Goal: Task Accomplishment & Management: Manage account settings

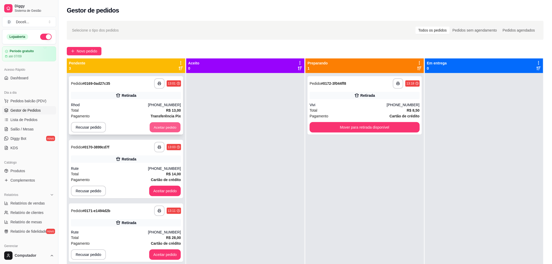
click at [156, 128] on button "Aceitar pedido" at bounding box center [165, 127] width 31 height 10
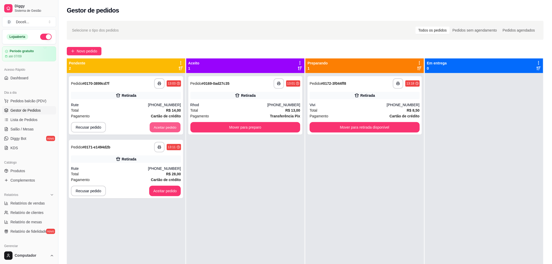
click at [156, 128] on button "Aceitar pedido" at bounding box center [165, 127] width 31 height 10
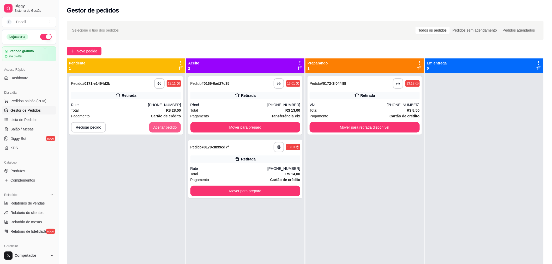
click at [156, 128] on button "Aceitar pedido" at bounding box center [165, 127] width 32 height 10
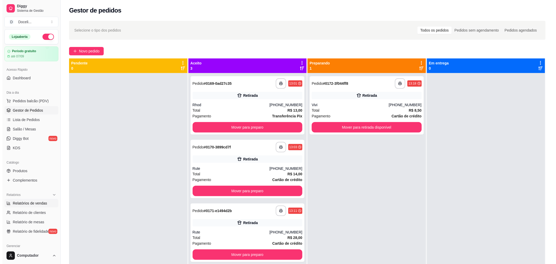
scroll to position [58, 0]
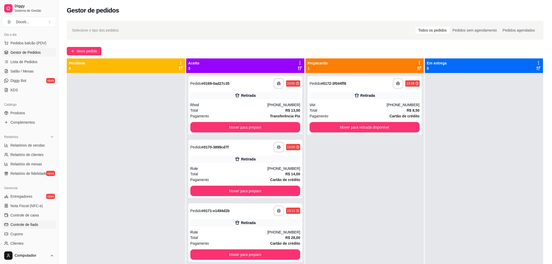
click at [37, 222] on span "Controle de fiado" at bounding box center [24, 224] width 28 height 5
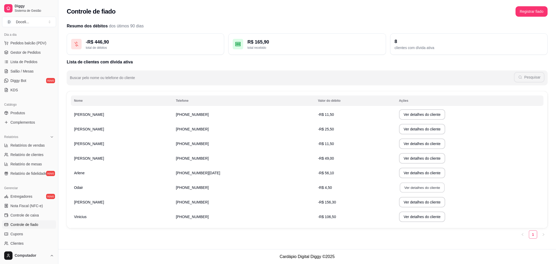
click at [409, 184] on button "Ver detalhes do cliente" at bounding box center [422, 188] width 45 height 10
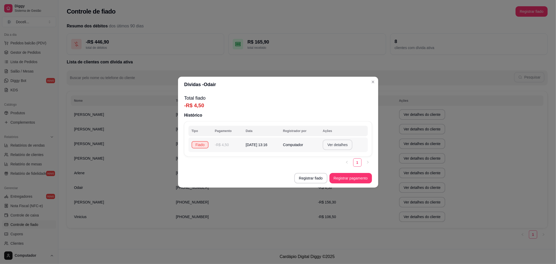
click at [345, 142] on button "Ver detalhes" at bounding box center [338, 145] width 30 height 10
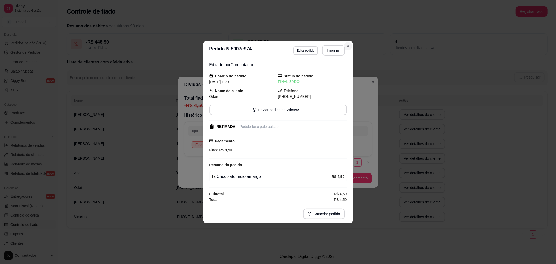
click at [350, 46] on icon "Close" at bounding box center [348, 46] width 4 height 4
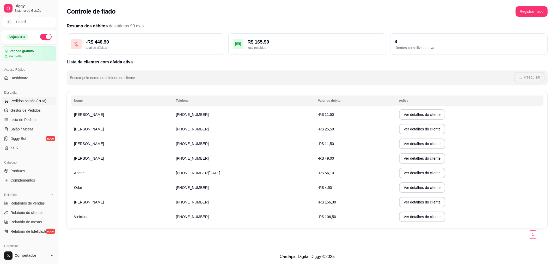
click at [23, 100] on span "Pedidos balcão (PDV)" at bounding box center [28, 100] width 36 height 5
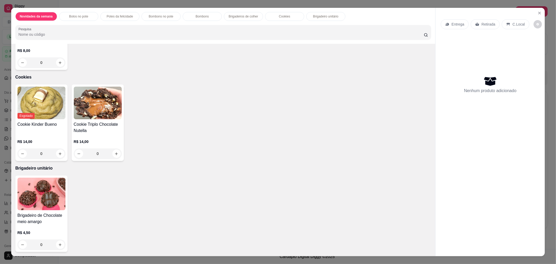
scroll to position [9, 0]
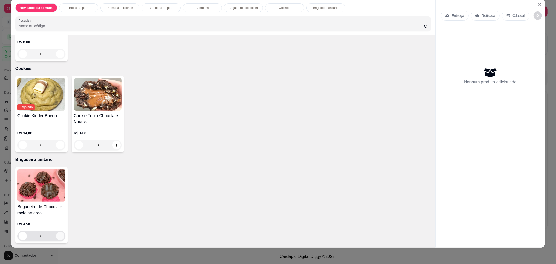
click at [58, 236] on icon "increase-product-quantity" at bounding box center [60, 236] width 4 height 4
type input "1"
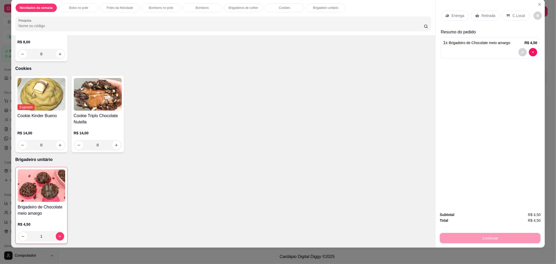
click at [487, 19] on div "Retirada" at bounding box center [485, 16] width 29 height 10
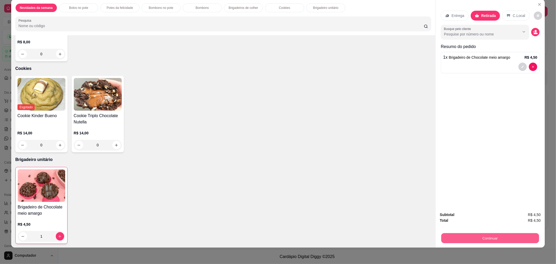
click at [472, 239] on button "Continuar" at bounding box center [491, 238] width 98 height 10
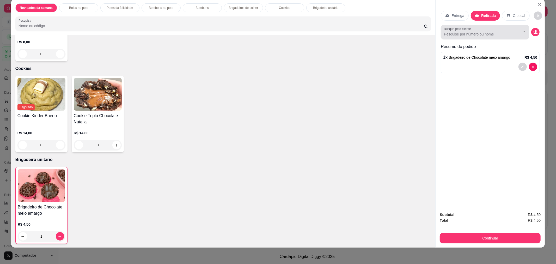
click at [472, 32] on input "Busque pelo cliente" at bounding box center [478, 34] width 68 height 5
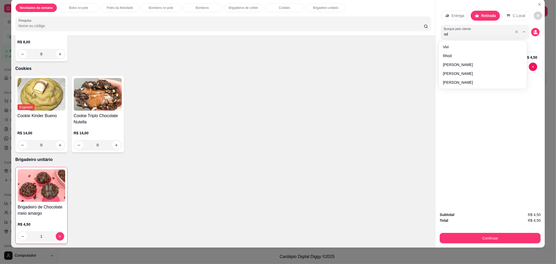
type input "oda"
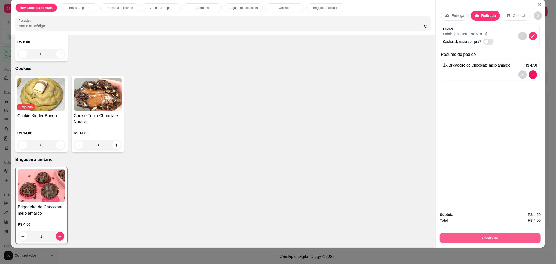
click at [486, 237] on button "Continuar" at bounding box center [490, 238] width 101 height 10
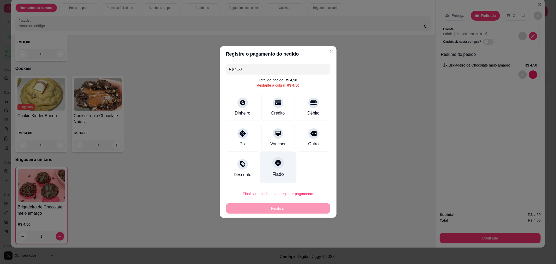
click at [275, 165] on icon at bounding box center [278, 163] width 6 height 6
type input "R$ 0,00"
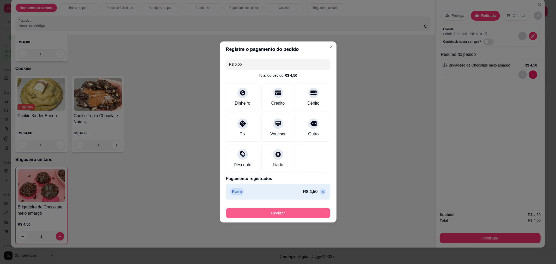
click at [283, 213] on button "Finalizar" at bounding box center [278, 213] width 104 height 10
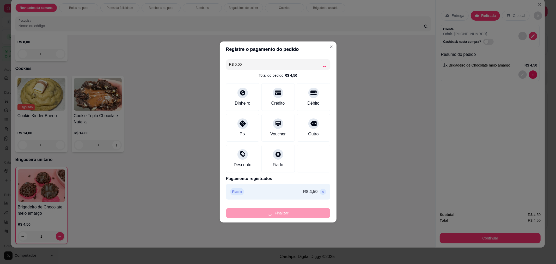
type input "0"
type input "-R$ 4,50"
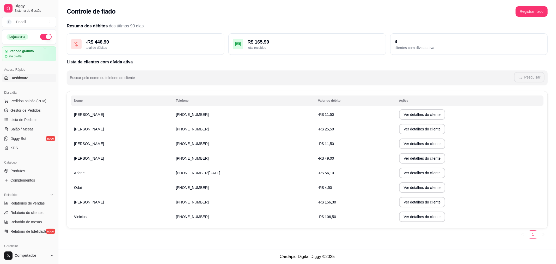
click at [17, 78] on span "Dashboard" at bounding box center [19, 77] width 18 height 5
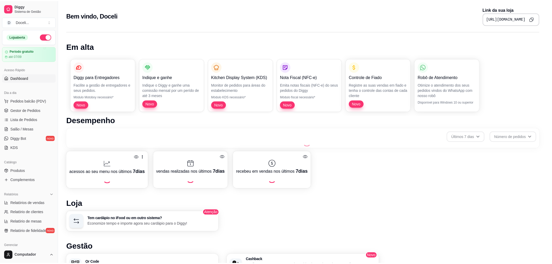
scroll to position [100, 0]
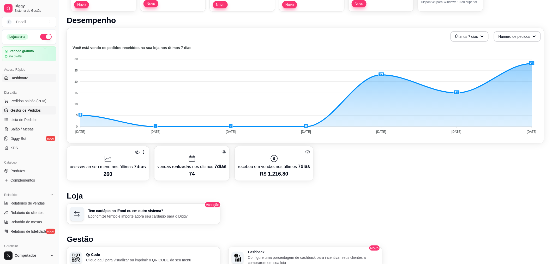
click at [24, 109] on span "Gestor de Pedidos" at bounding box center [25, 110] width 30 height 5
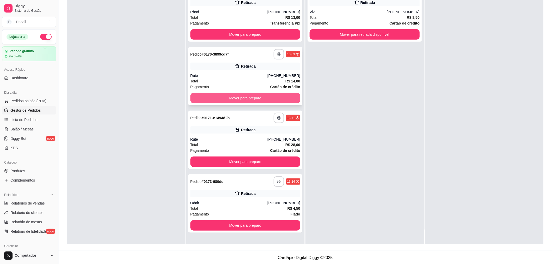
scroll to position [80, 0]
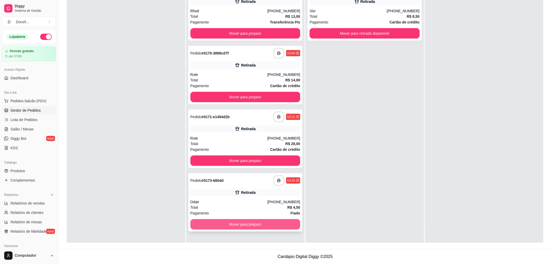
click at [242, 222] on button "Mover para preparo" at bounding box center [245, 224] width 110 height 10
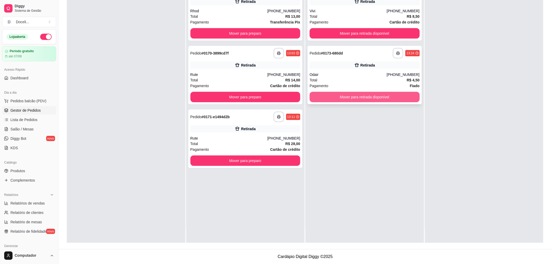
click at [356, 95] on button "Mover para retirada disponível" at bounding box center [365, 97] width 110 height 10
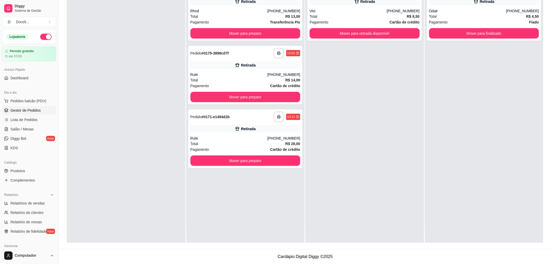
scroll to position [0, 0]
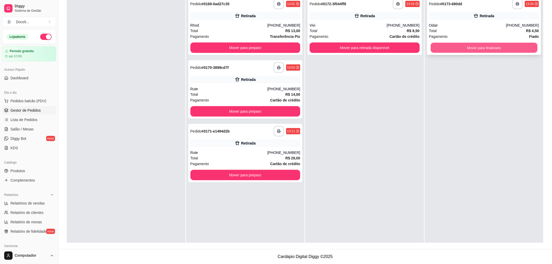
click at [487, 46] on button "Mover para finalizado" at bounding box center [484, 48] width 107 height 10
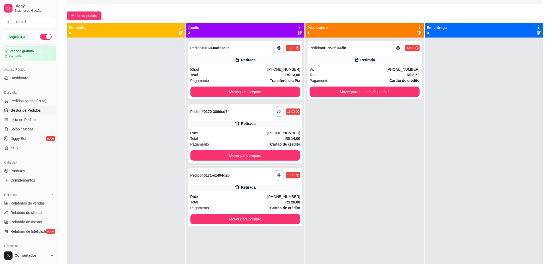
scroll to position [22, 0]
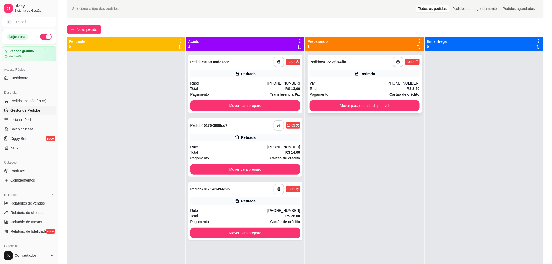
click at [347, 61] on div "**********" at bounding box center [365, 62] width 110 height 10
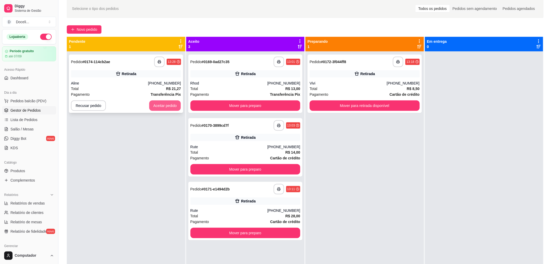
click at [163, 105] on button "Aceitar pedido" at bounding box center [165, 105] width 32 height 10
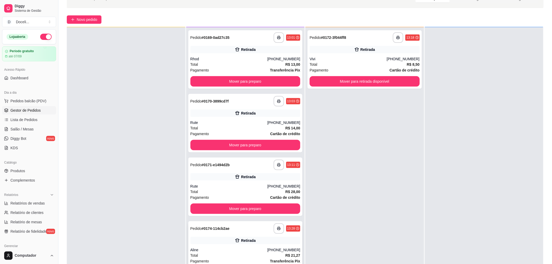
scroll to position [80, 0]
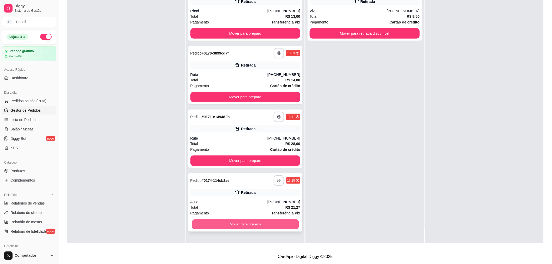
click at [234, 222] on button "Mover para preparo" at bounding box center [245, 224] width 107 height 10
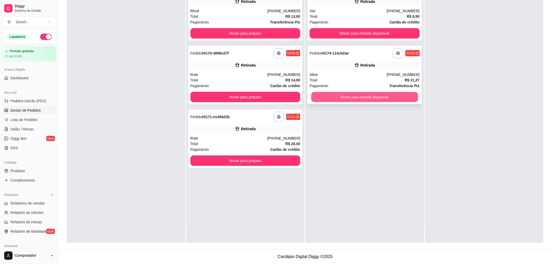
click at [359, 93] on button "Mover para retirada disponível" at bounding box center [364, 97] width 107 height 10
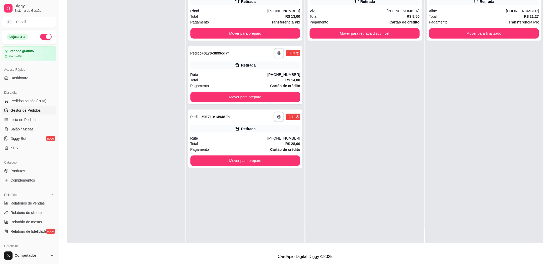
scroll to position [0, 0]
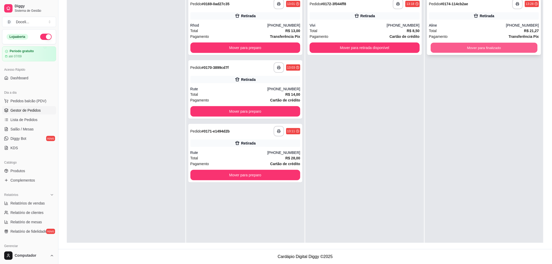
click at [483, 47] on button "Mover para finalizado" at bounding box center [484, 48] width 107 height 10
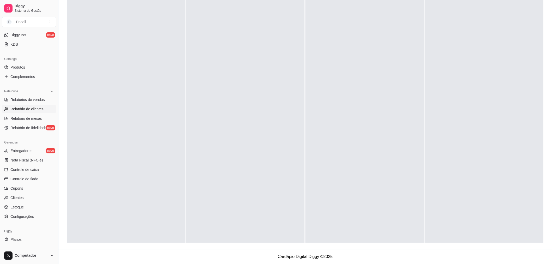
scroll to position [111, 0]
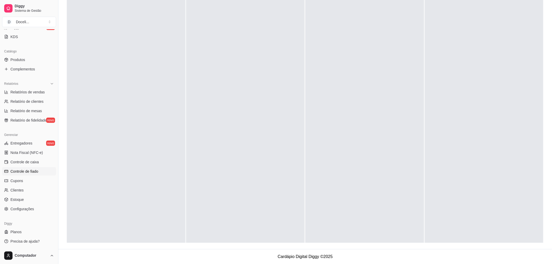
click at [32, 172] on span "Controle de fiado" at bounding box center [24, 171] width 28 height 5
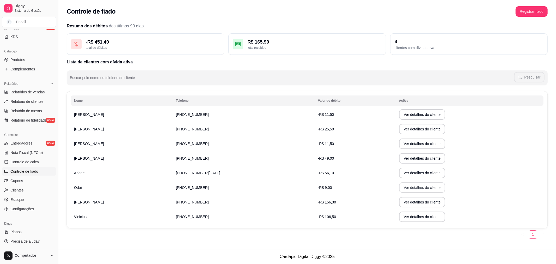
click at [405, 186] on button "Ver detalhes do cliente" at bounding box center [422, 187] width 46 height 10
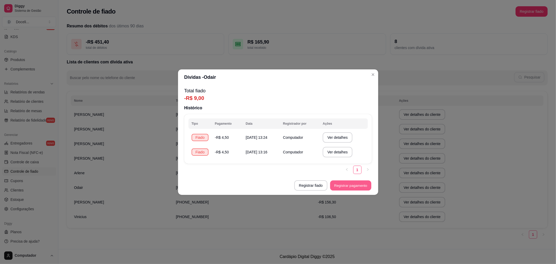
click at [344, 186] on button "Registrar pagamento" at bounding box center [350, 185] width 41 height 10
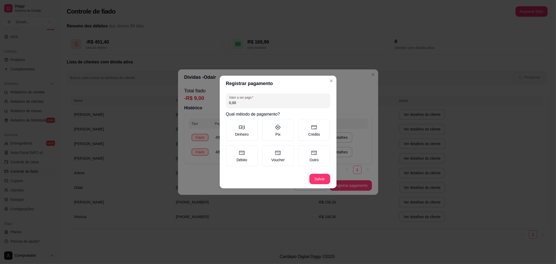
click at [270, 102] on input "0,00" at bounding box center [278, 102] width 98 height 5
type input "9,00"
click at [278, 128] on icon at bounding box center [278, 127] width 6 height 6
click at [266, 123] on button "Pix" at bounding box center [264, 121] width 4 height 4
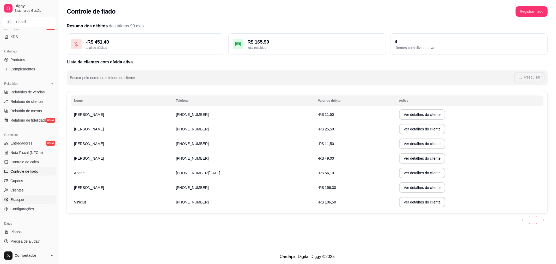
click at [23, 198] on span "Estoque" at bounding box center [16, 199] width 13 height 5
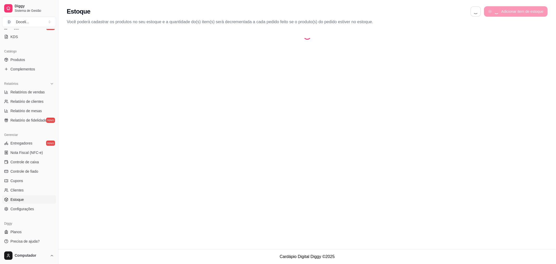
select select "QUANTITY_ORDER"
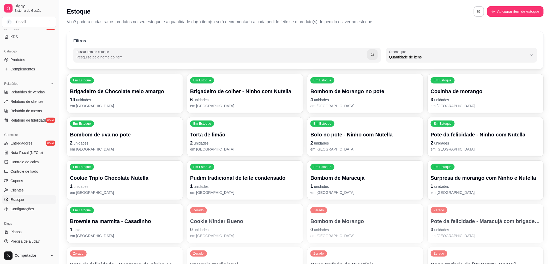
scroll to position [5, 0]
click at [335, 95] on div "Bombom de Morango no pote 4 unidades em [GEOGRAPHIC_DATA]" at bounding box center [365, 98] width 106 height 20
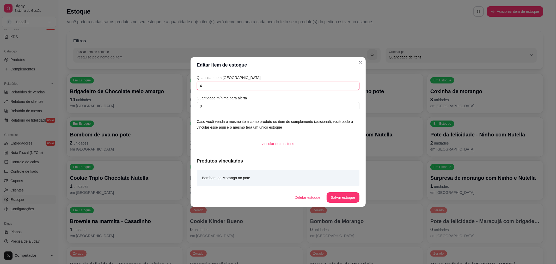
click at [241, 86] on input "4" at bounding box center [278, 86] width 163 height 8
type input "3"
click at [346, 192] on button "Salvar estoque" at bounding box center [343, 197] width 33 height 10
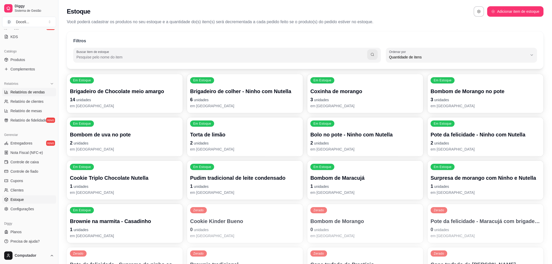
click at [23, 94] on span "Relatórios de vendas" at bounding box center [27, 91] width 34 height 5
select select "ALL"
select select "0"
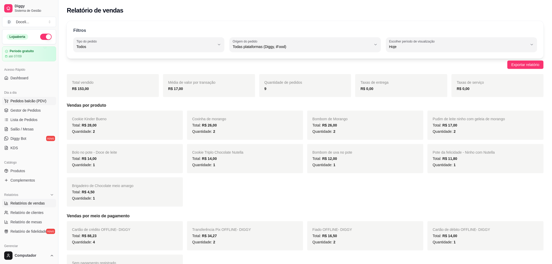
click at [32, 105] on button "Pedidos balcão (PDV)" at bounding box center [29, 101] width 54 height 8
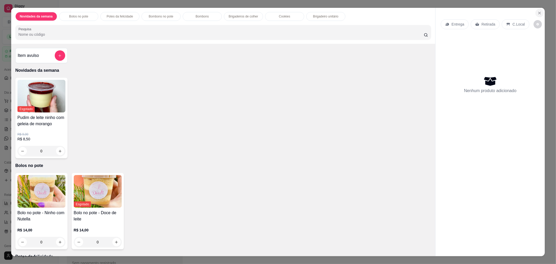
click at [536, 13] on button "Close" at bounding box center [540, 13] width 8 height 8
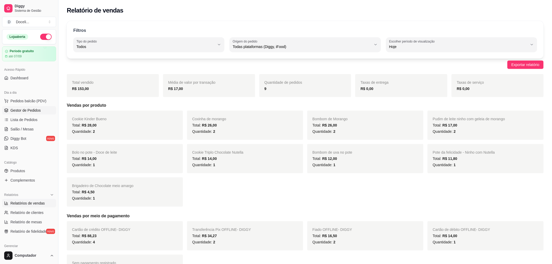
click at [32, 111] on span "Gestor de Pedidos" at bounding box center [25, 110] width 30 height 5
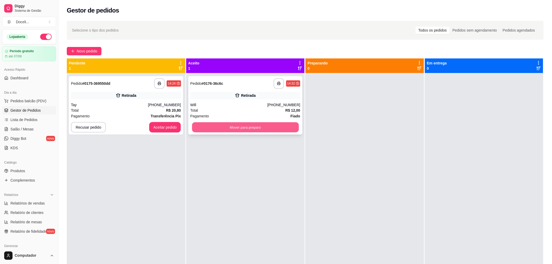
click at [248, 128] on button "Mover para preparo" at bounding box center [245, 127] width 107 height 10
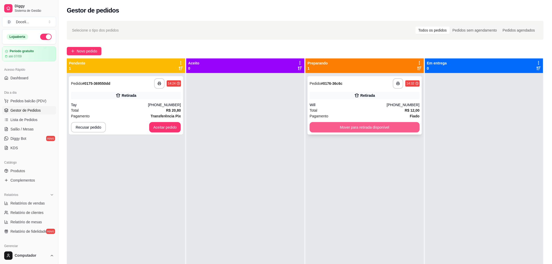
click at [358, 129] on button "Mover para retirada disponível" at bounding box center [365, 127] width 110 height 10
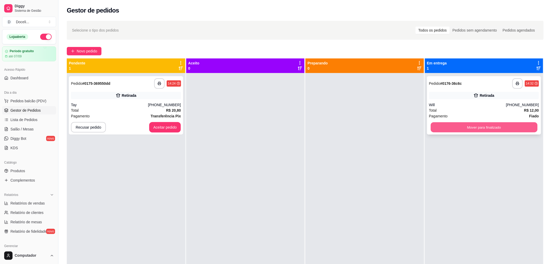
click at [436, 131] on button "Mover para finalizado" at bounding box center [484, 127] width 107 height 10
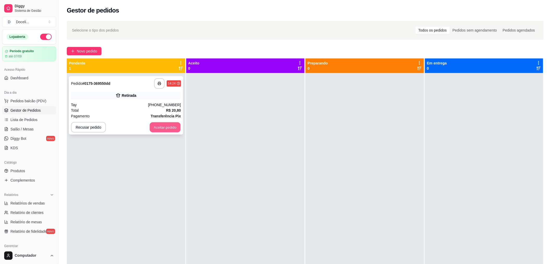
click at [168, 127] on button "Aceitar pedido" at bounding box center [165, 127] width 31 height 10
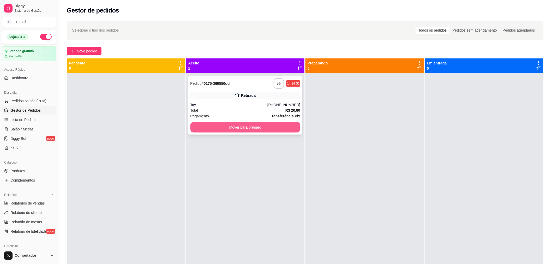
click at [237, 125] on button "Mover para preparo" at bounding box center [245, 127] width 110 height 10
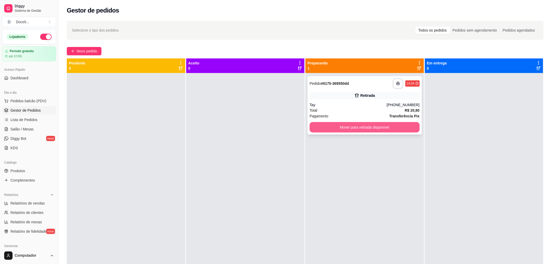
click at [357, 125] on button "Mover para retirada disponível" at bounding box center [365, 127] width 110 height 10
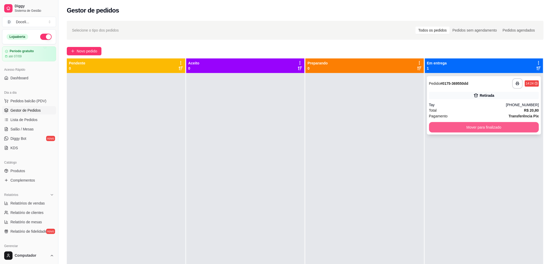
click at [477, 128] on button "Mover para finalizado" at bounding box center [484, 127] width 110 height 10
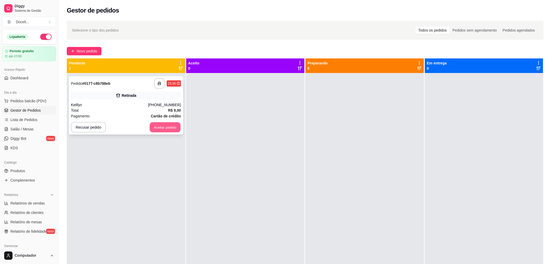
click at [167, 124] on button "Aceitar pedido" at bounding box center [165, 127] width 31 height 10
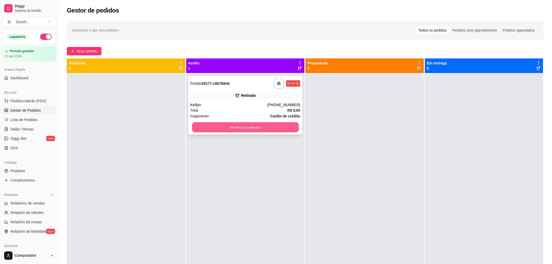
click at [237, 123] on button "Mover para preparo" at bounding box center [245, 127] width 107 height 10
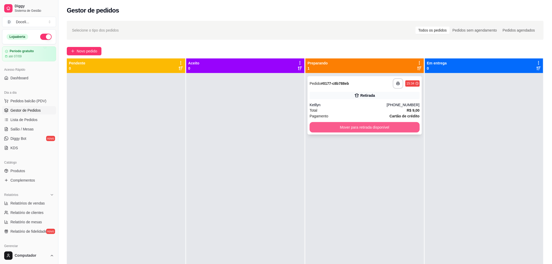
click at [376, 126] on button "Mover para retirada disponível" at bounding box center [365, 127] width 110 height 10
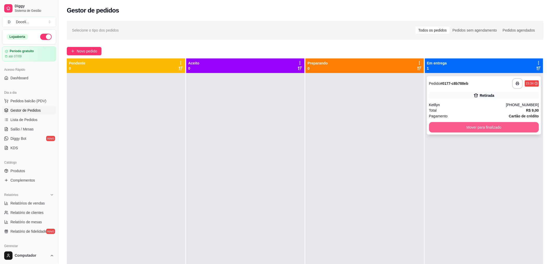
click at [466, 127] on button "Mover para finalizado" at bounding box center [484, 127] width 110 height 10
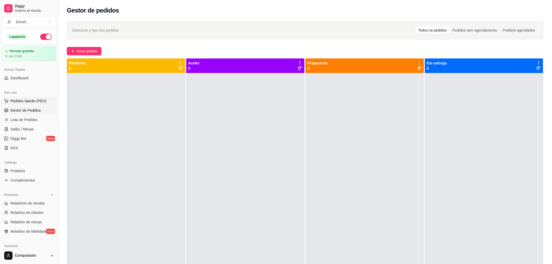
click at [23, 102] on span "Pedidos balcão (PDV)" at bounding box center [28, 100] width 36 height 5
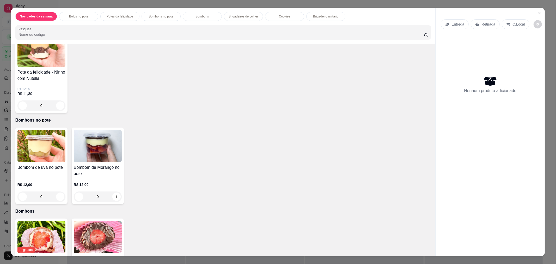
scroll to position [290, 0]
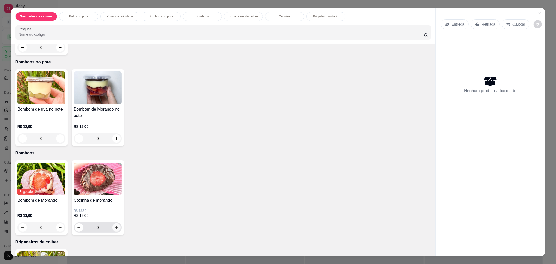
click at [114, 228] on icon "increase-product-quantity" at bounding box center [116, 228] width 4 height 4
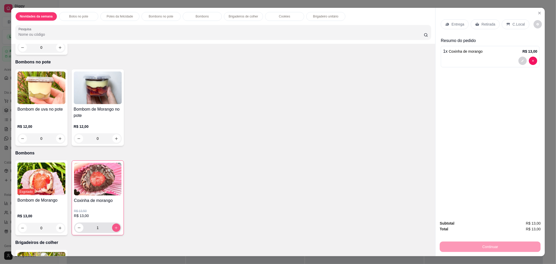
click at [114, 228] on icon "increase-product-quantity" at bounding box center [116, 228] width 4 height 4
type input "3"
click at [482, 23] on p "Retirada" at bounding box center [489, 24] width 14 height 5
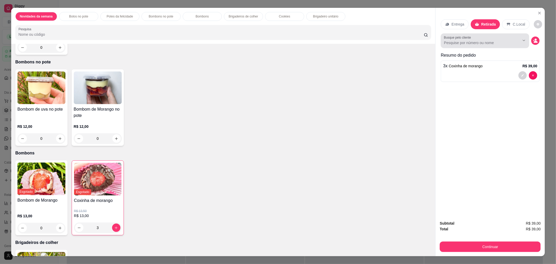
click at [480, 43] on input "Busque pelo cliente" at bounding box center [478, 42] width 68 height 5
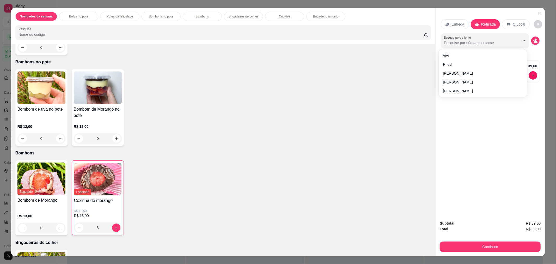
click at [481, 41] on input "Busque pelo cliente" at bounding box center [478, 42] width 68 height 5
click at [535, 39] on circle "decrease-product-quantity" at bounding box center [536, 40] width 2 height 2
click at [537, 44] on div "Busque pelo cliente" at bounding box center [490, 40] width 99 height 15
click at [534, 42] on icon "decrease-product-quantity" at bounding box center [536, 42] width 4 height 2
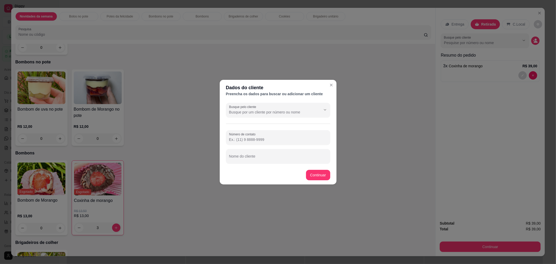
click at [256, 141] on input "Número de contato" at bounding box center [278, 139] width 98 height 5
type input "[PHONE_NUMBER]"
click at [258, 156] on input "Nome do cliente" at bounding box center [278, 158] width 98 height 5
type input "[PERSON_NAME] AVS"
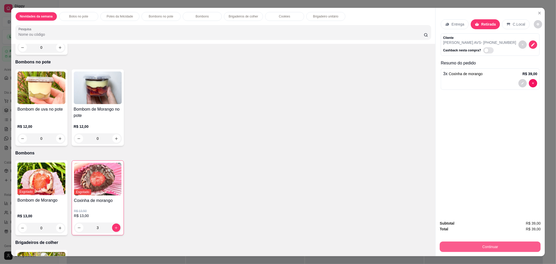
click at [508, 245] on button "Continuar" at bounding box center [490, 247] width 101 height 10
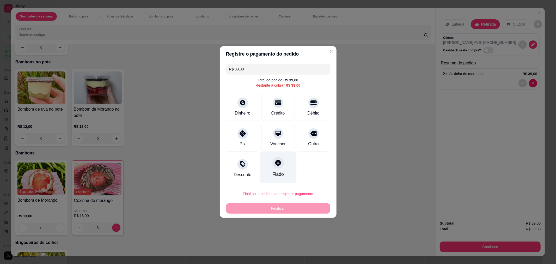
click at [279, 168] on div "Fiado" at bounding box center [278, 167] width 37 height 31
type input "R$ 0,00"
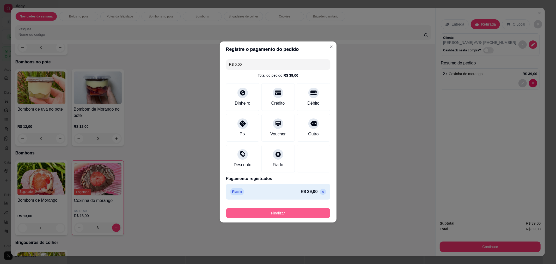
click at [279, 212] on button "Finalizar" at bounding box center [278, 213] width 104 height 10
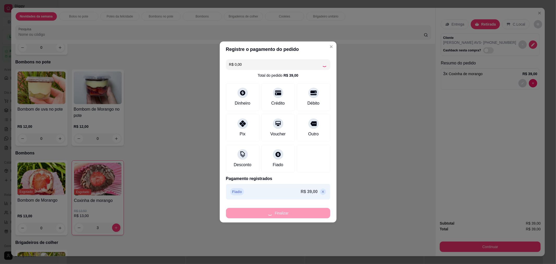
type input "0"
type input "-R$ 39,00"
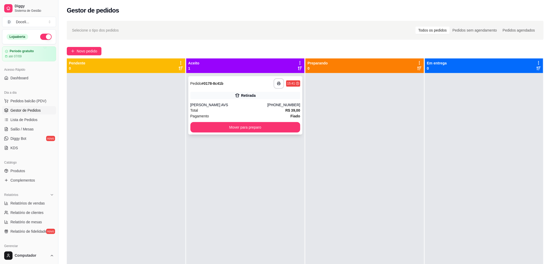
click at [260, 84] on div "**********" at bounding box center [245, 83] width 110 height 10
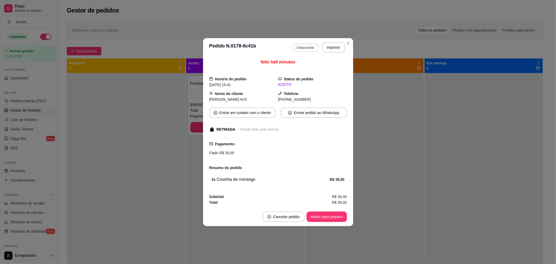
click at [314, 48] on button "Editar pedido" at bounding box center [305, 48] width 25 height 8
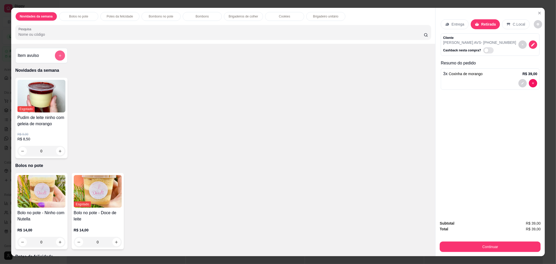
click at [55, 57] on button "add-separate-item" at bounding box center [60, 56] width 10 height 10
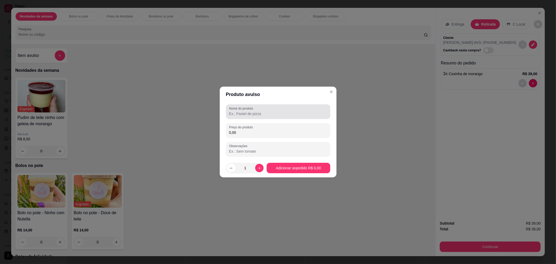
click at [261, 116] on div at bounding box center [278, 111] width 98 height 10
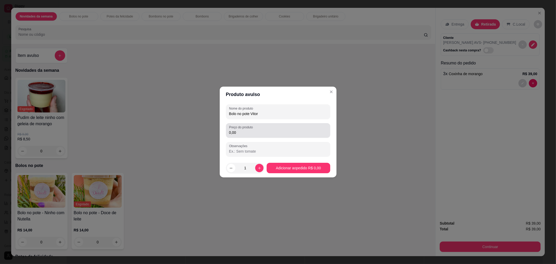
type input "Bolo no pote Vitor"
click at [270, 130] on input "0,00" at bounding box center [278, 132] width 98 height 5
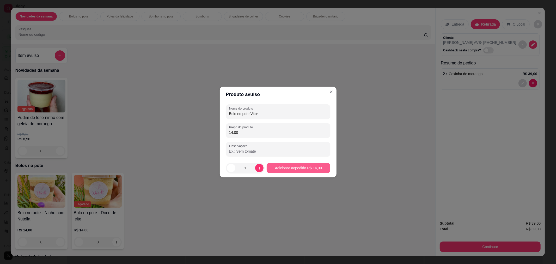
type input "14,00"
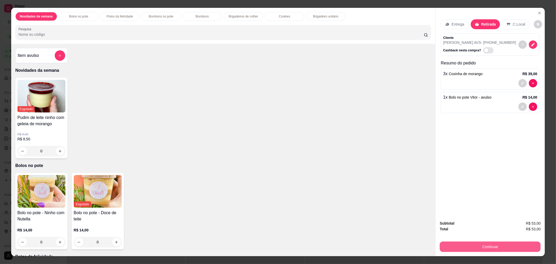
click at [507, 247] on button "Continuar" at bounding box center [490, 247] width 101 height 10
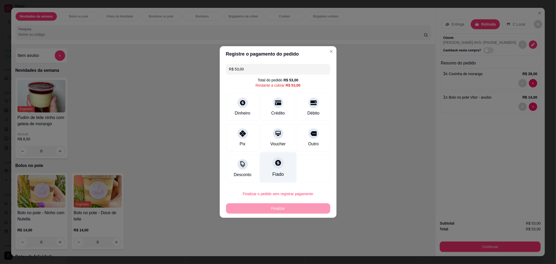
click at [278, 164] on icon at bounding box center [278, 163] width 6 height 6
type input "R$ 0,00"
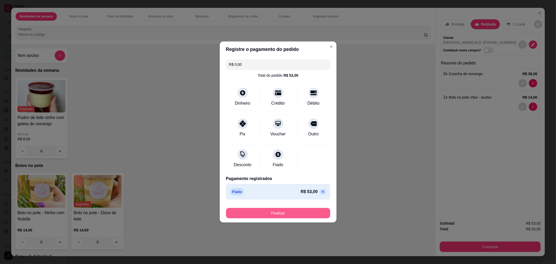
click at [282, 213] on button "Finalizar" at bounding box center [278, 213] width 104 height 10
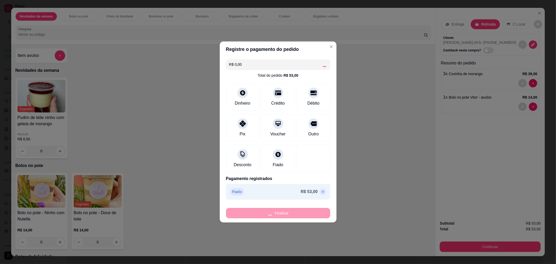
type input "0"
type input "-R$ 53,00"
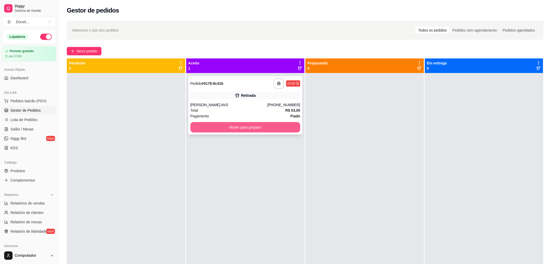
click at [250, 125] on button "Mover para preparo" at bounding box center [245, 127] width 110 height 10
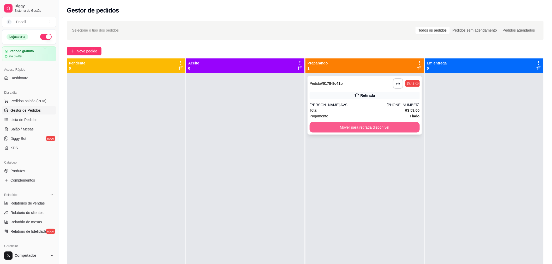
click at [366, 125] on button "Mover para retirada disponível" at bounding box center [365, 127] width 110 height 10
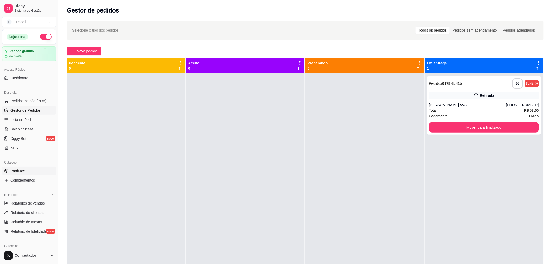
click at [10, 171] on span "Produtos" at bounding box center [17, 170] width 15 height 5
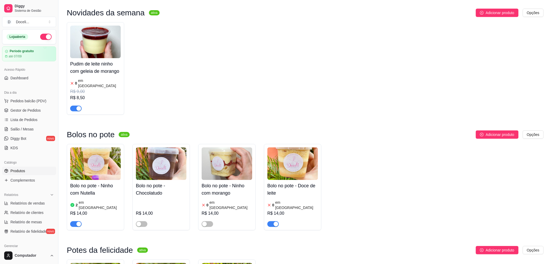
scroll to position [58, 0]
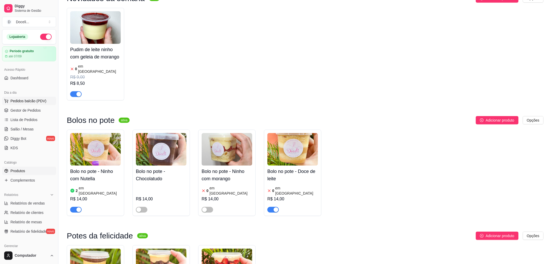
click at [25, 101] on span "Pedidos balcão (PDV)" at bounding box center [28, 100] width 36 height 5
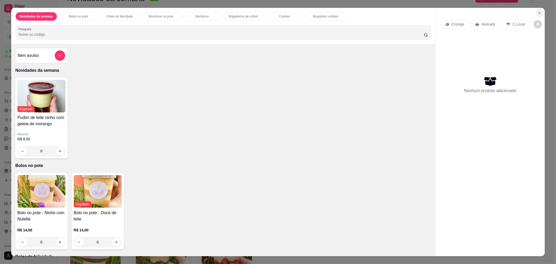
click at [538, 14] on icon "Close" at bounding box center [540, 13] width 4 height 4
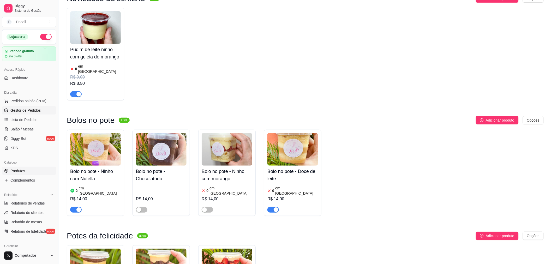
click at [29, 112] on span "Gestor de Pedidos" at bounding box center [25, 110] width 30 height 5
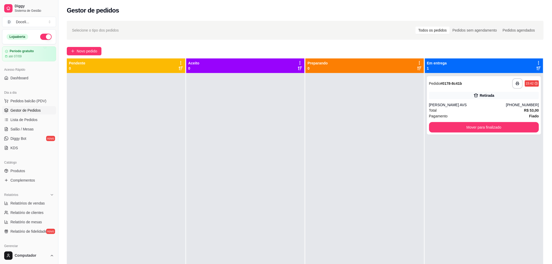
click at [42, 35] on button "button" at bounding box center [45, 37] width 11 height 6
